Goal: Task Accomplishment & Management: Manage account settings

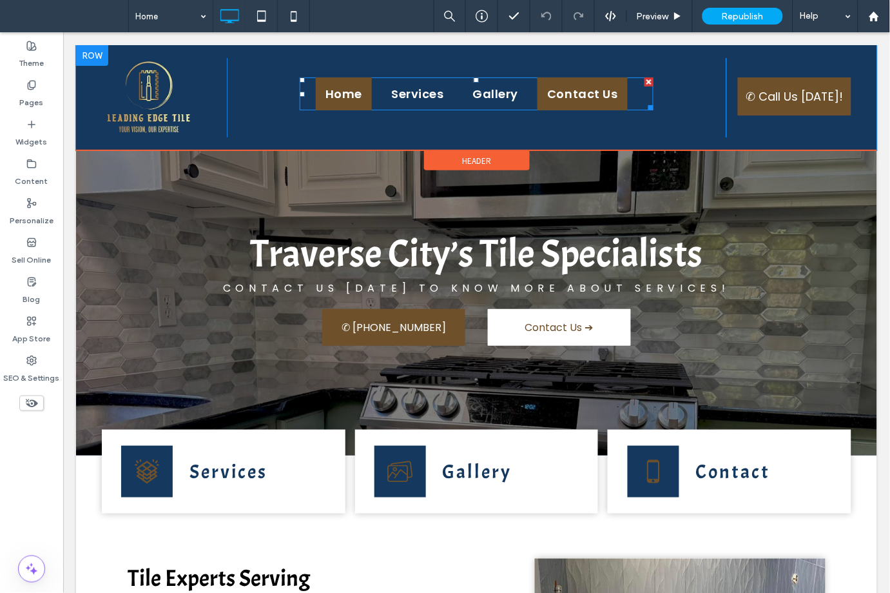
click at [596, 91] on span "Contact Us" at bounding box center [582, 92] width 70 height 17
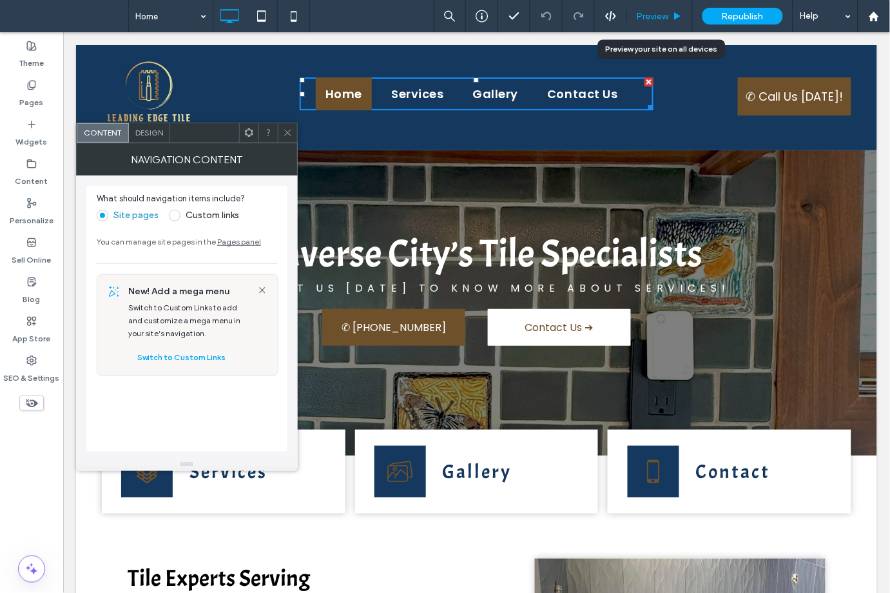
click at [636, 13] on div "Preview" at bounding box center [659, 16] width 65 height 11
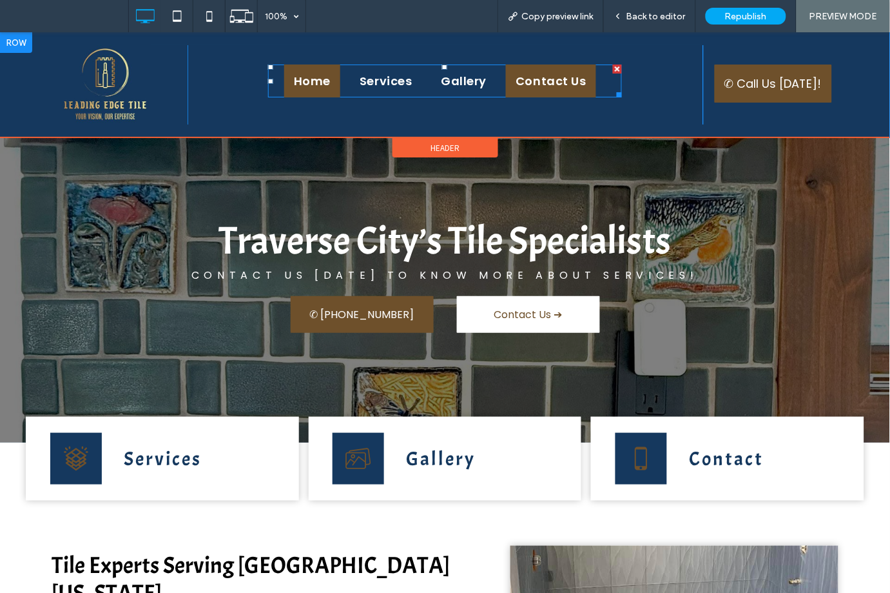
click at [547, 77] on span "Contact Us" at bounding box center [551, 80] width 70 height 17
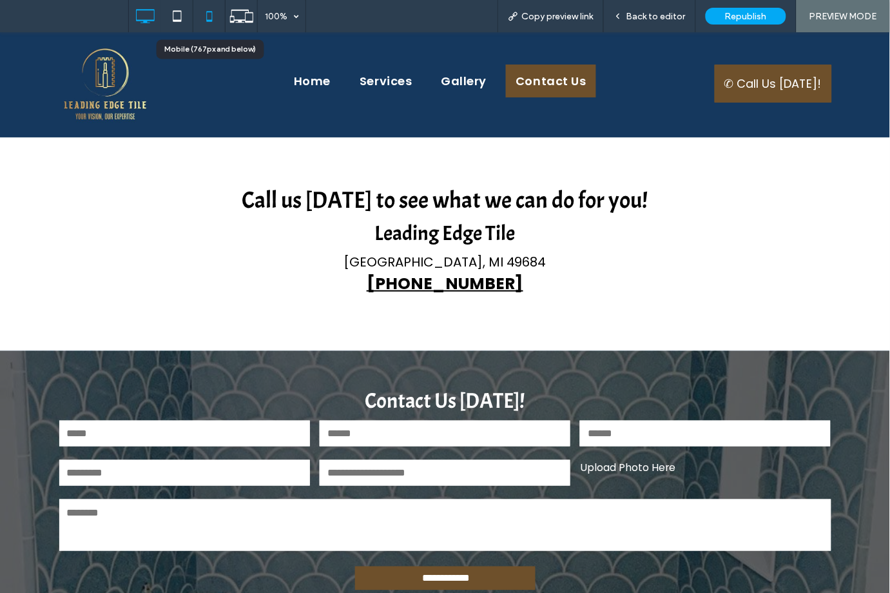
click at [212, 15] on use at bounding box center [209, 16] width 6 height 10
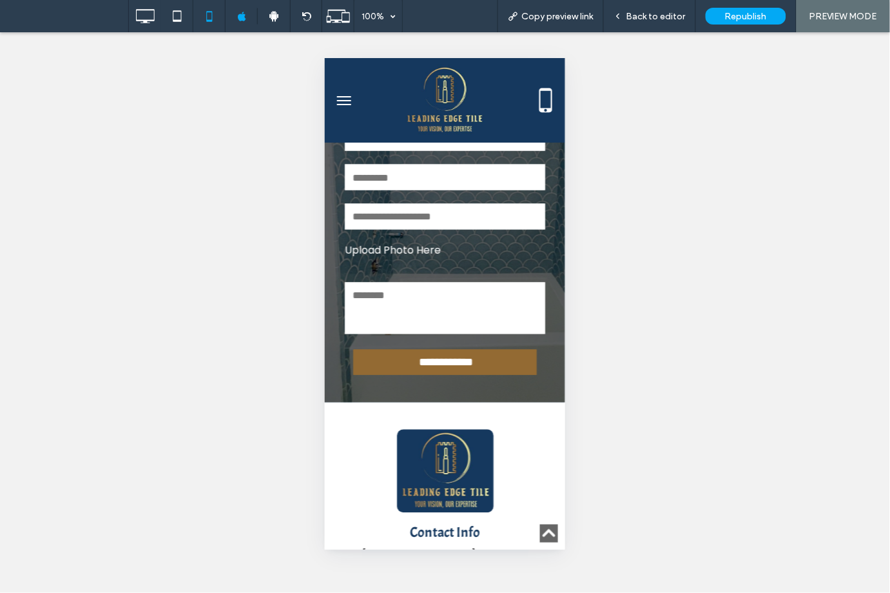
scroll to position [527, 0]
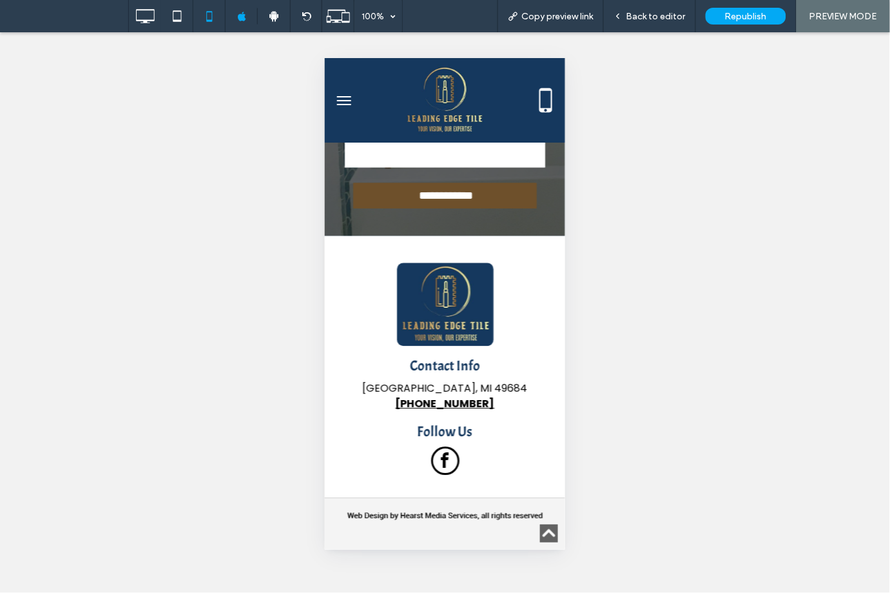
click at [422, 314] on img at bounding box center [445, 303] width 97 height 83
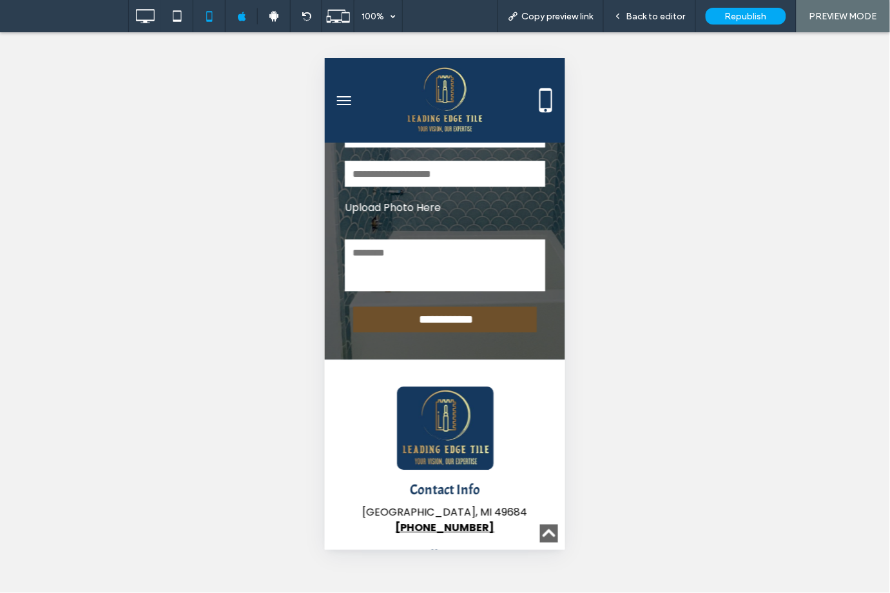
scroll to position [4672, 0]
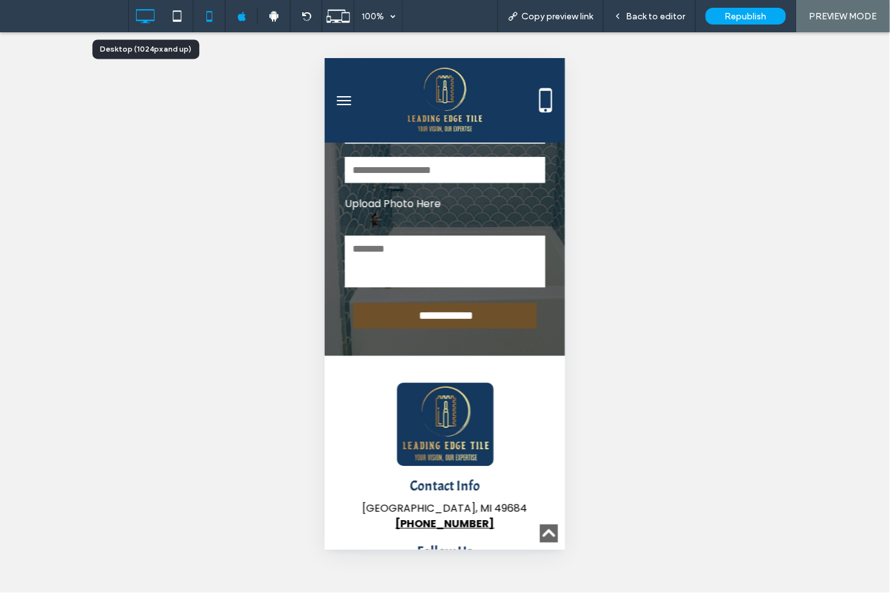
click at [144, 14] on icon at bounding box center [145, 16] width 26 height 26
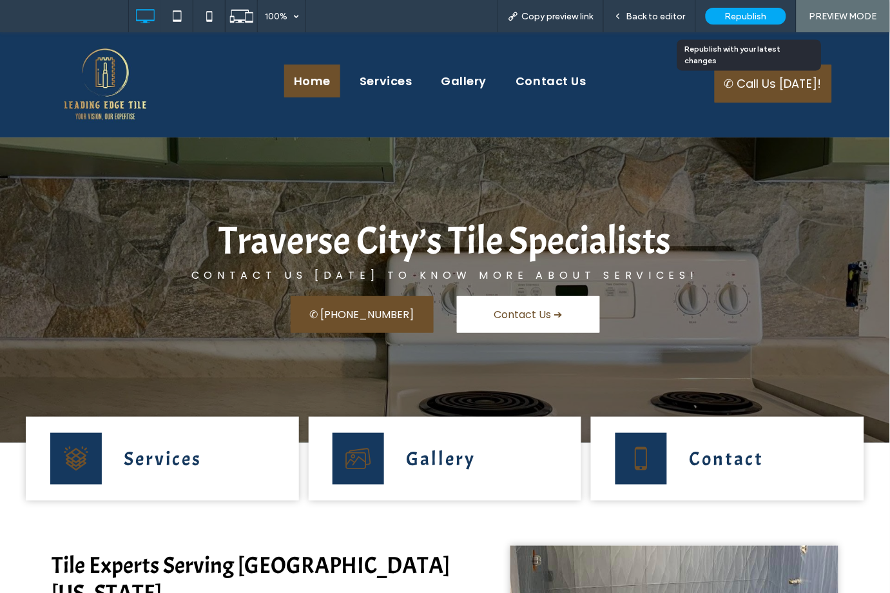
scroll to position [0, 0]
click at [742, 20] on span "Republish" at bounding box center [746, 16] width 42 height 11
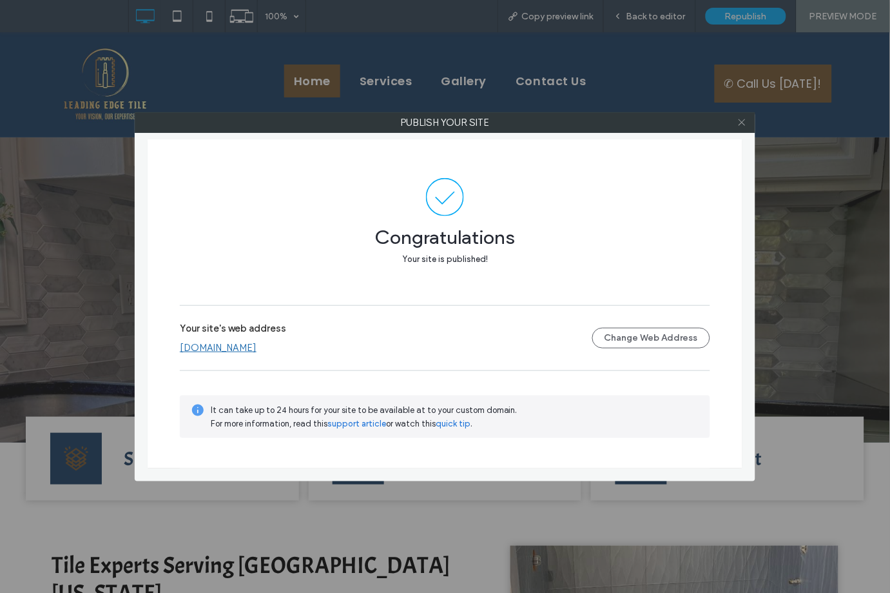
click at [743, 125] on icon at bounding box center [743, 122] width 10 height 10
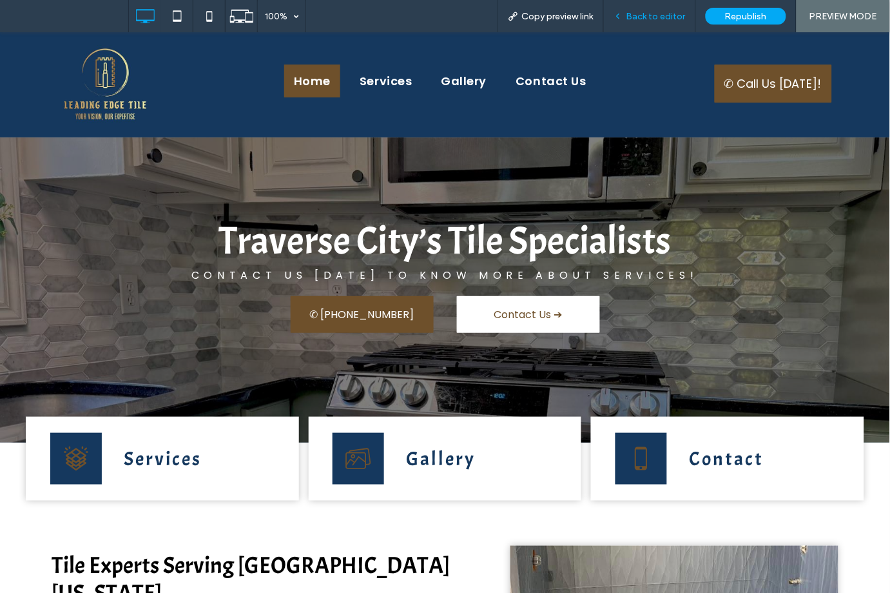
click at [642, 14] on span "Back to editor" at bounding box center [656, 16] width 59 height 11
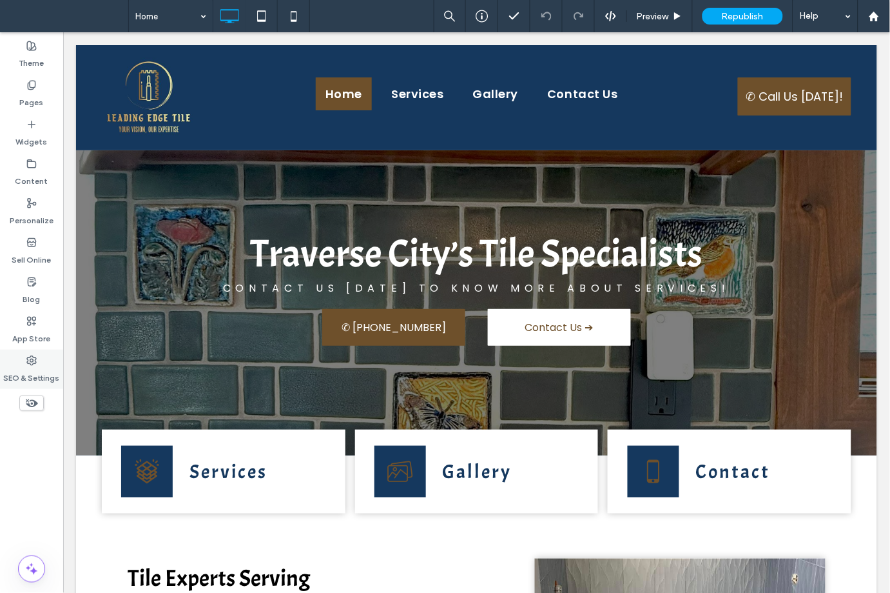
click at [29, 384] on div "SEO & Settings" at bounding box center [31, 368] width 63 height 39
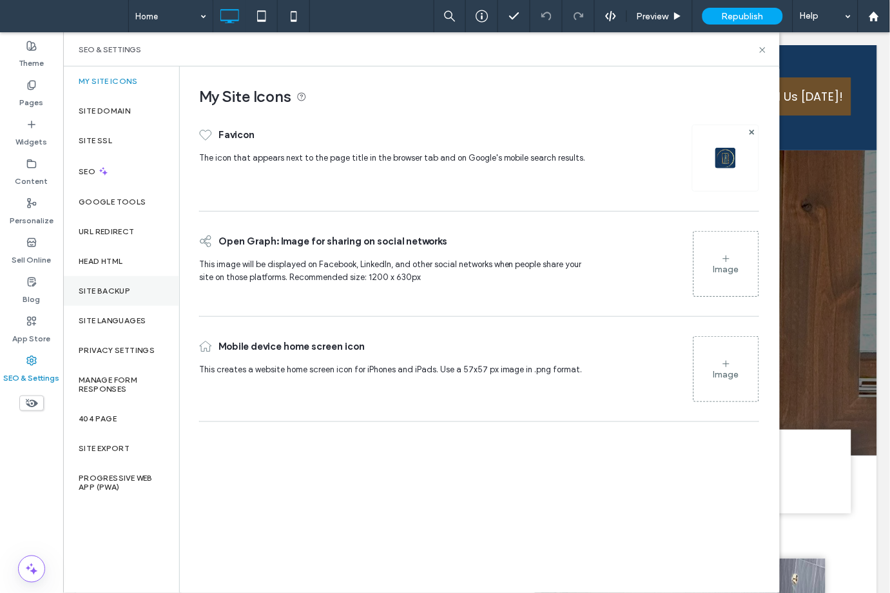
click at [112, 282] on div "Site Backup" at bounding box center [121, 291] width 116 height 30
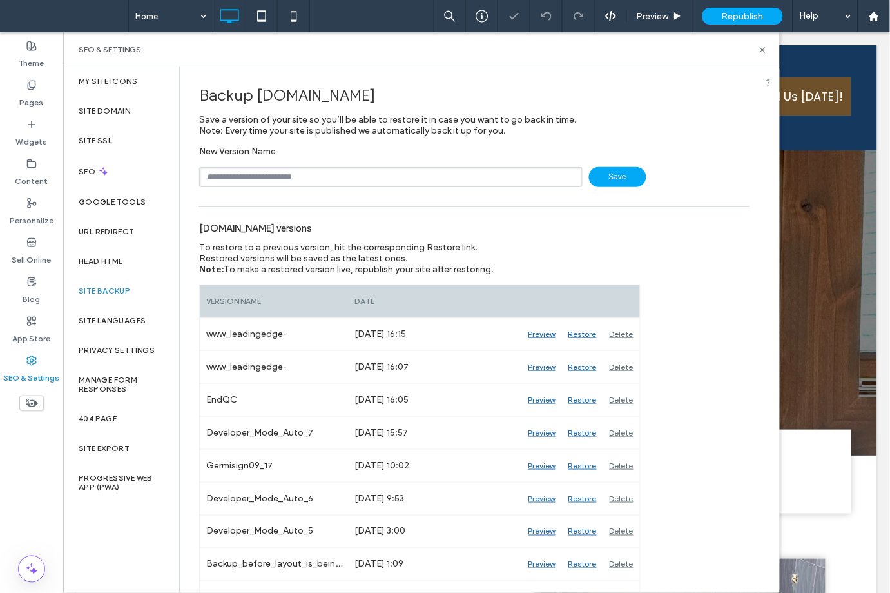
click at [295, 161] on div "New Version Name Save" at bounding box center [474, 166] width 551 height 41
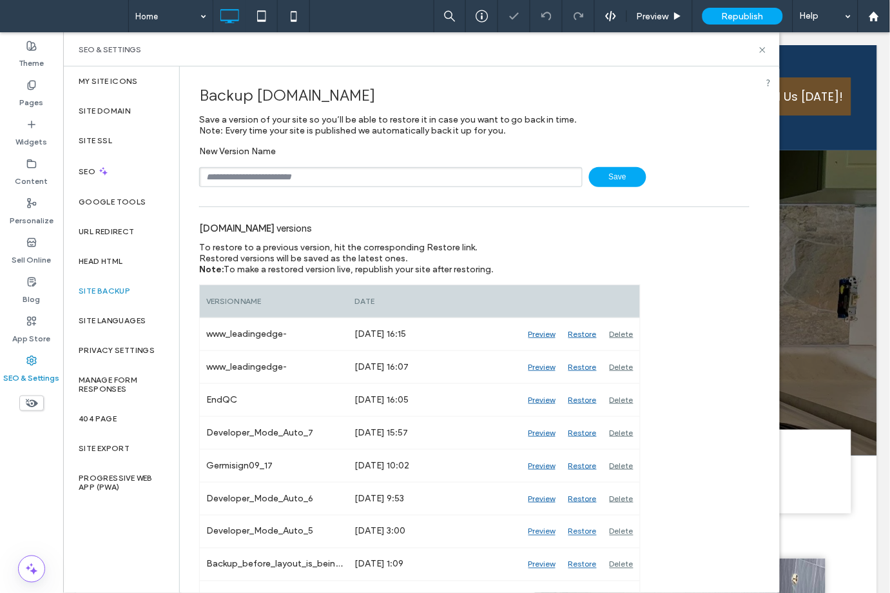
click at [300, 170] on input "text" at bounding box center [391, 177] width 384 height 20
type input "**********"
click at [598, 173] on span "Save" at bounding box center [617, 177] width 57 height 20
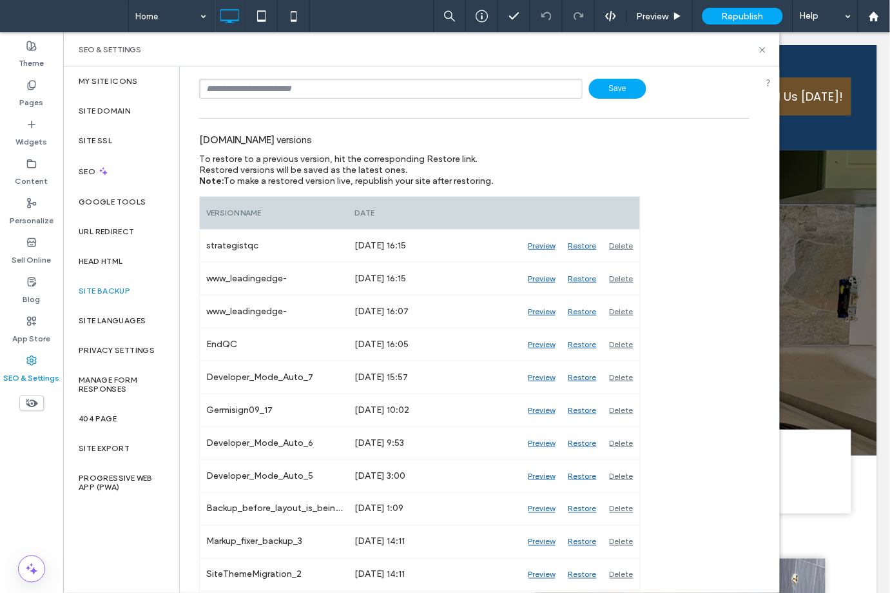
scroll to position [117, 0]
